Goal: Task Accomplishment & Management: Use online tool/utility

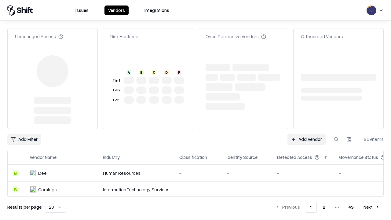
click at [306, 134] on link "Add Vendor" at bounding box center [306, 139] width 38 height 11
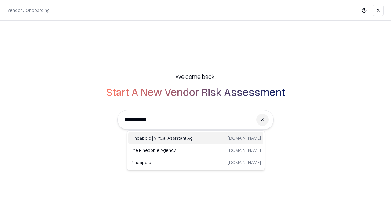
click at [196, 138] on div "Pineapple | Virtual Assistant Agency [DOMAIN_NAME]" at bounding box center [195, 138] width 135 height 12
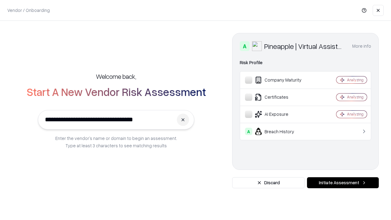
type input "**********"
click at [343, 183] on button "Initiate Assessment" at bounding box center [343, 182] width 72 height 11
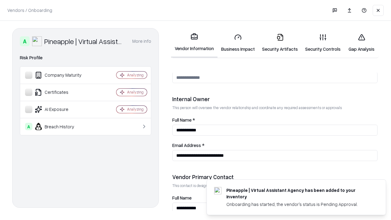
scroll to position [316, 0]
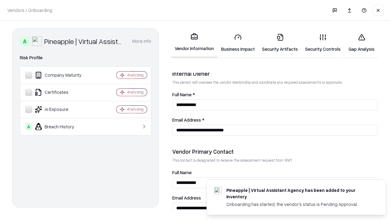
click at [280, 43] on link "Security Artifacts" at bounding box center [279, 43] width 43 height 28
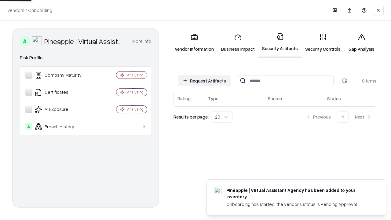
click at [204, 81] on button "Request Artifacts" at bounding box center [204, 80] width 53 height 11
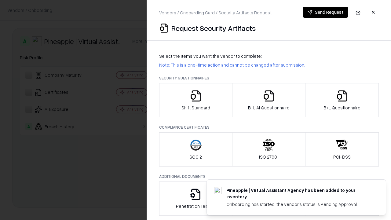
click at [342, 100] on icon "button" at bounding box center [342, 96] width 12 height 12
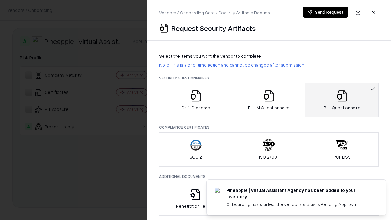
click at [268, 100] on icon "button" at bounding box center [269, 96] width 12 height 12
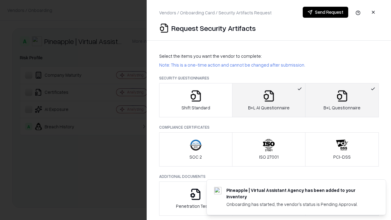
click at [325, 12] on button "Send Request" at bounding box center [325, 12] width 45 height 11
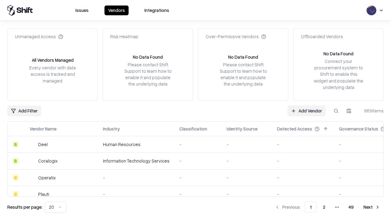
click at [336, 111] on button at bounding box center [335, 110] width 11 height 11
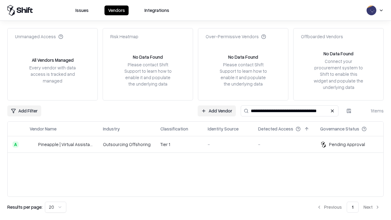
type input "**********"
click at [199, 144] on td "Tier 1" at bounding box center [178, 144] width 47 height 16
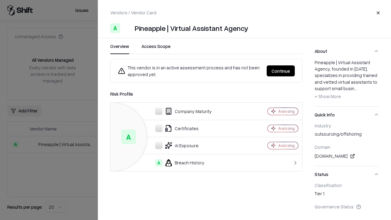
click at [281, 71] on button "Continue" at bounding box center [280, 70] width 28 height 11
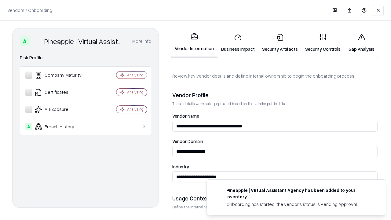
click at [280, 43] on link "Security Artifacts" at bounding box center [279, 43] width 43 height 28
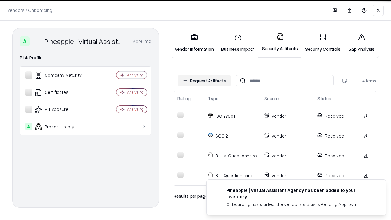
click at [361, 43] on link "Gap Analysis" at bounding box center [361, 43] width 34 height 28
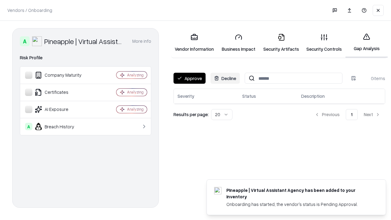
click at [189, 78] on button "Approve" at bounding box center [189, 78] width 32 height 11
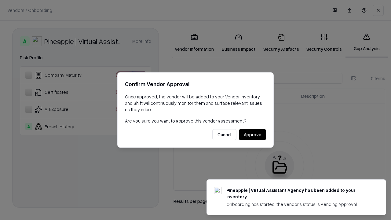
click at [252, 134] on button "Approve" at bounding box center [252, 134] width 27 height 11
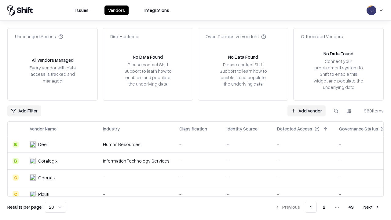
type input "**********"
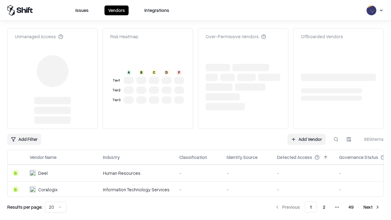
click at [306, 134] on link "Add Vendor" at bounding box center [306, 139] width 38 height 11
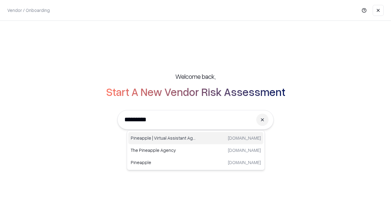
click at [196, 138] on div "Pineapple | Virtual Assistant Agency [DOMAIN_NAME]" at bounding box center [195, 138] width 135 height 12
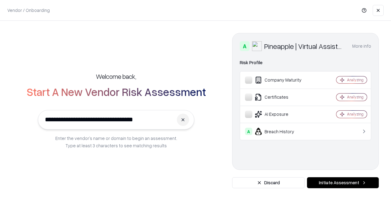
type input "**********"
click at [343, 183] on button "Initiate Assessment" at bounding box center [343, 182] width 72 height 11
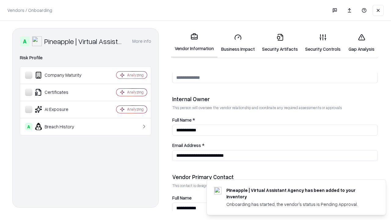
scroll to position [316, 0]
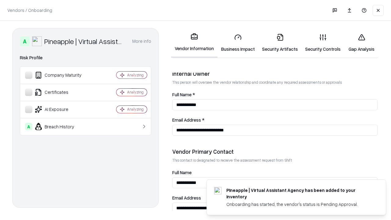
click at [361, 43] on link "Gap Analysis" at bounding box center [361, 43] width 34 height 28
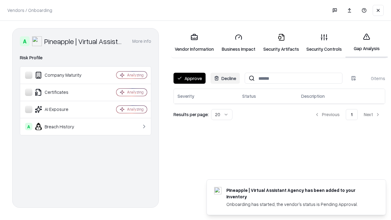
click at [189, 78] on button "Approve" at bounding box center [189, 78] width 32 height 11
